Goal: Information Seeking & Learning: Learn about a topic

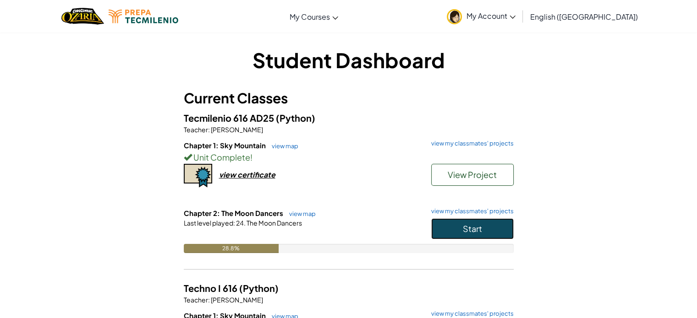
click at [482, 231] on button "Start" at bounding box center [472, 228] width 82 height 21
